Goal: Check status

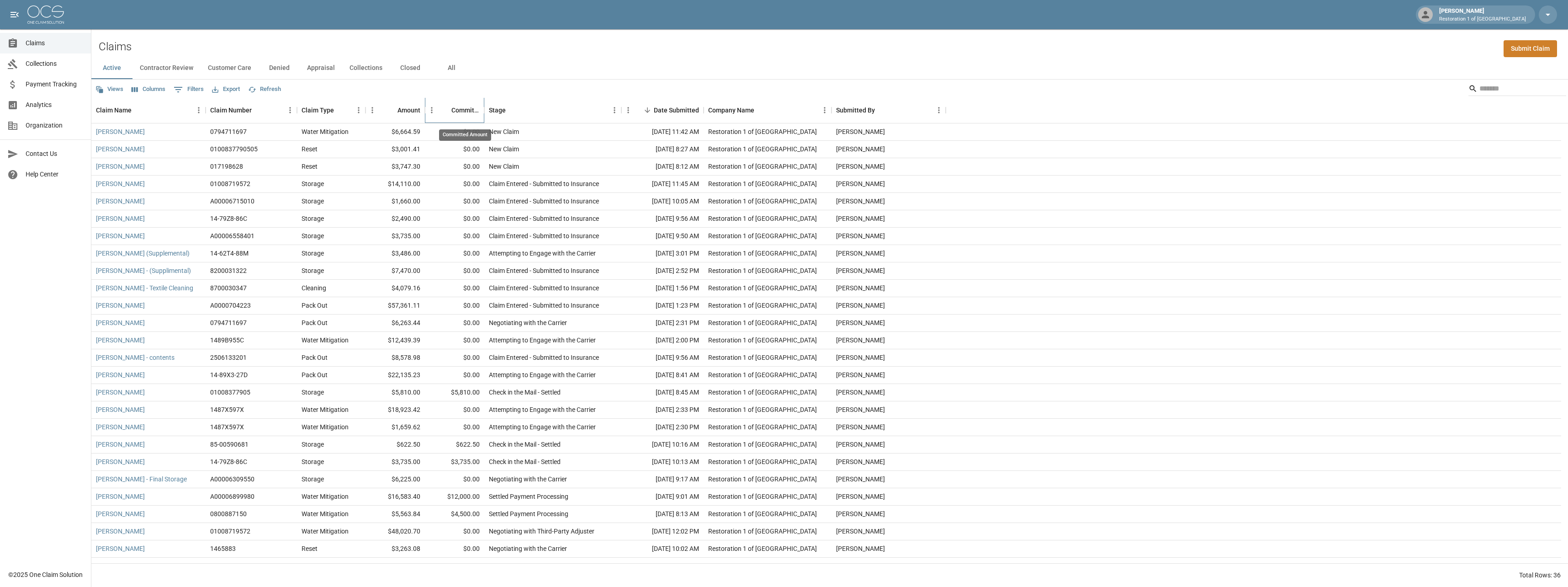
click at [468, 110] on div "Committed Amount" at bounding box center [466, 110] width 29 height 26
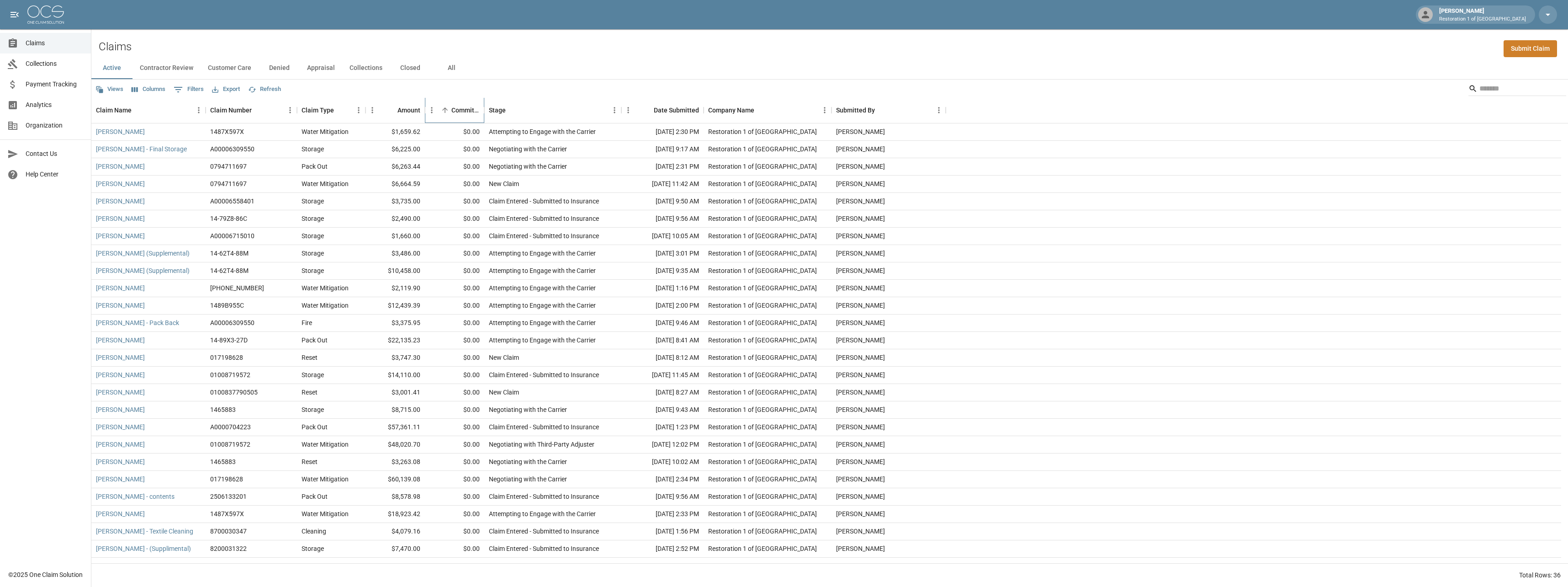
scroll to position [186, 0]
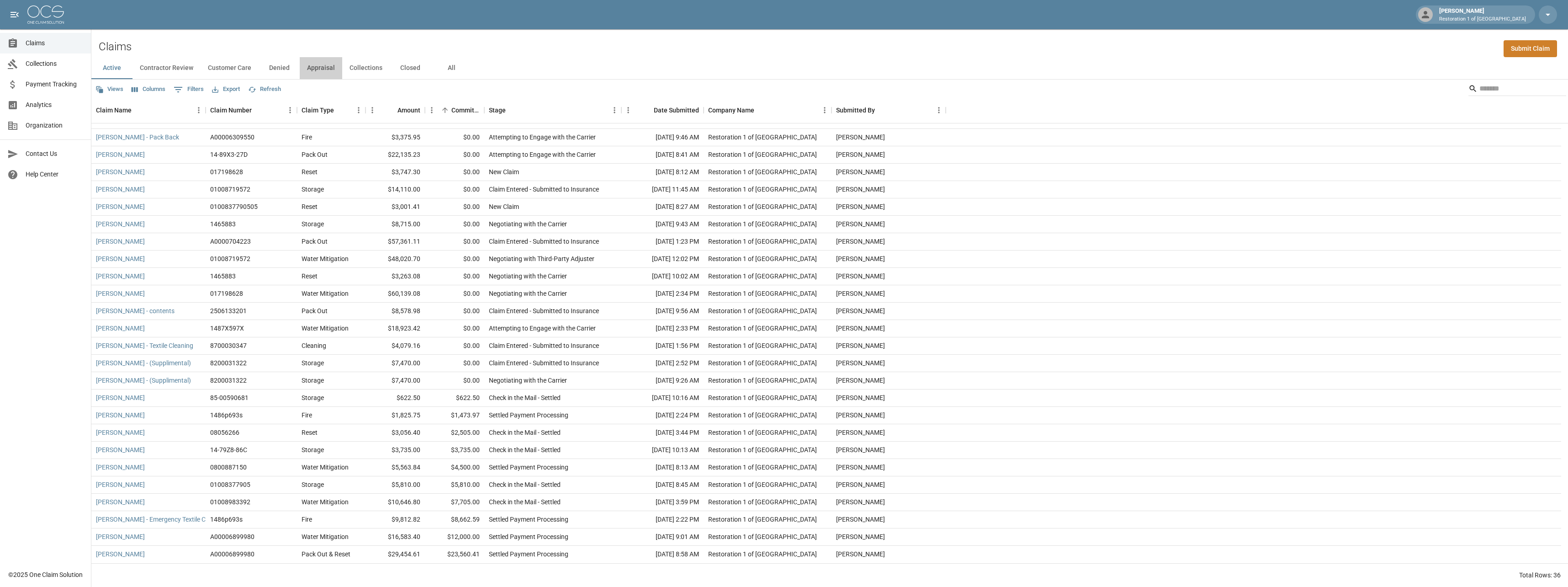
drag, startPoint x: 332, startPoint y: 65, endPoint x: 383, endPoint y: 67, distance: 51.0
click at [335, 65] on button "Appraisal" at bounding box center [321, 68] width 43 height 22
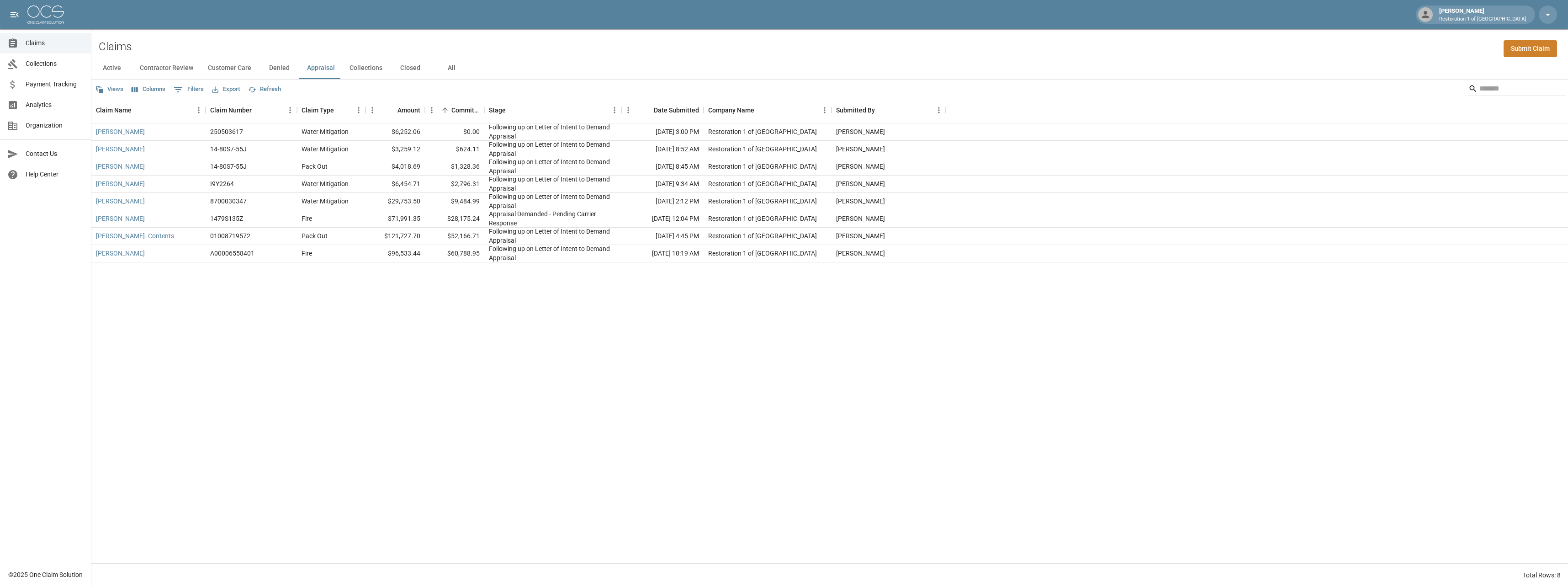
click at [365, 66] on button "Collections" at bounding box center [366, 68] width 47 height 22
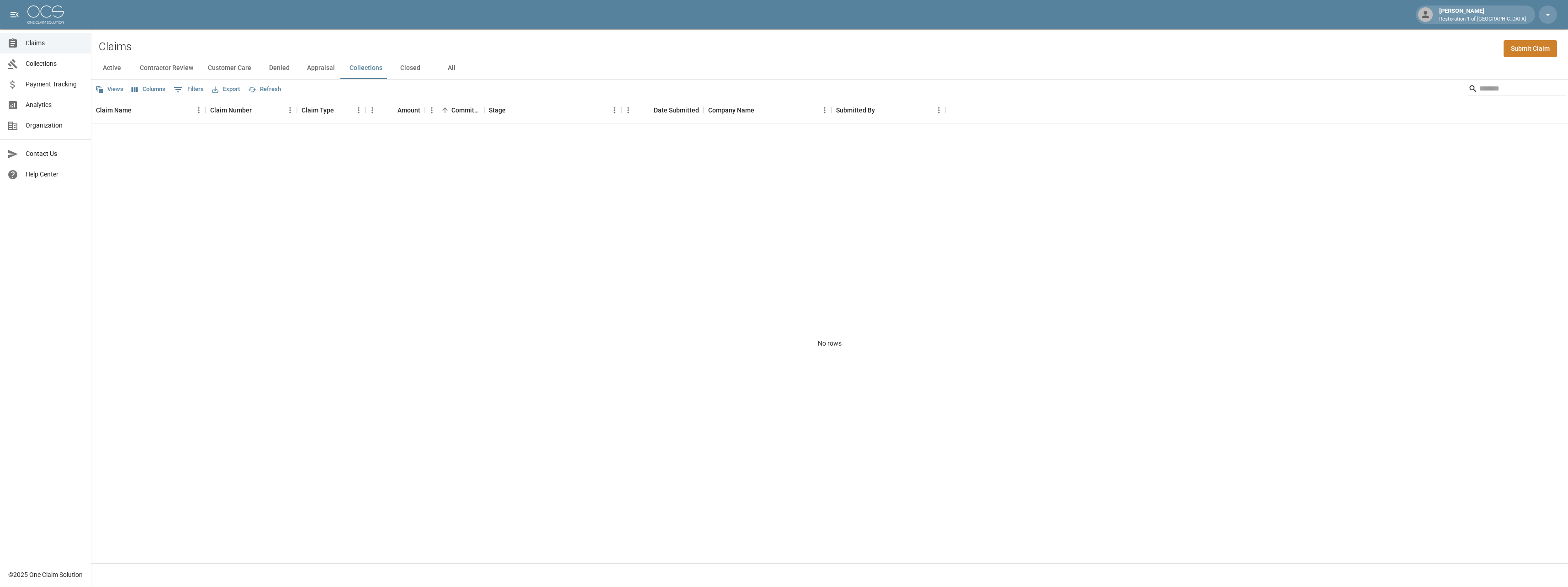
click at [337, 68] on button "Appraisal" at bounding box center [321, 68] width 43 height 22
